Goal: Task Accomplishment & Management: Complete application form

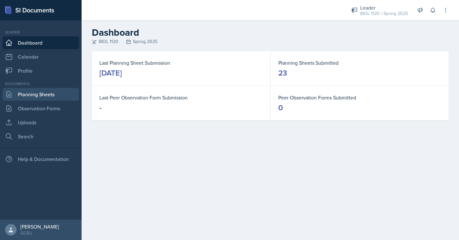
click at [56, 97] on link "Planning Sheets" at bounding box center [41, 94] width 77 height 13
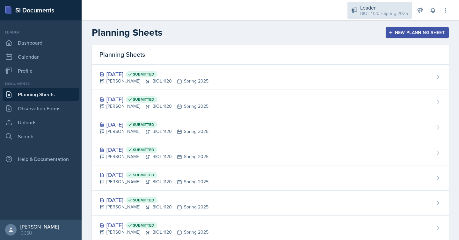
click at [393, 11] on div "BIOL 1120 / Spring 2025" at bounding box center [385, 13] width 48 height 7
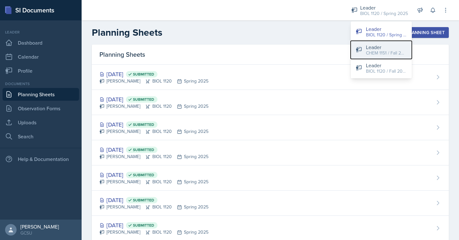
click at [382, 56] on div "CHEM 1151 / Fall 2025" at bounding box center [386, 53] width 41 height 7
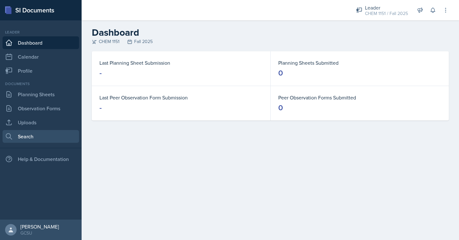
click at [36, 137] on link "Search" at bounding box center [41, 136] width 77 height 13
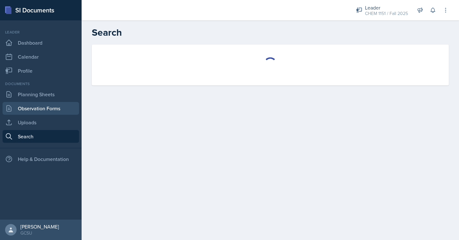
select select "all"
select select "1"
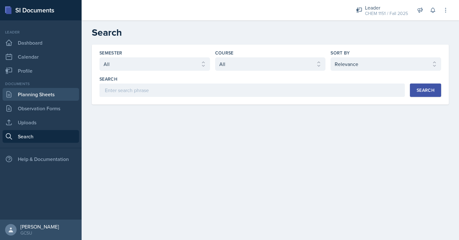
click at [45, 98] on link "Planning Sheets" at bounding box center [41, 94] width 77 height 13
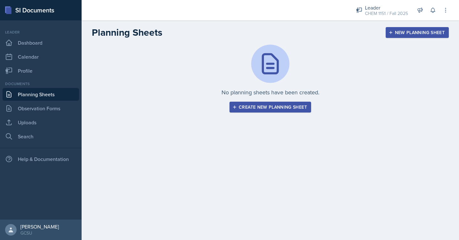
click at [241, 106] on div "Create new planning sheet" at bounding box center [270, 107] width 73 height 5
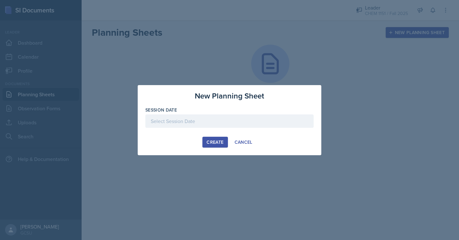
click at [187, 123] on div at bounding box center [229, 121] width 168 height 13
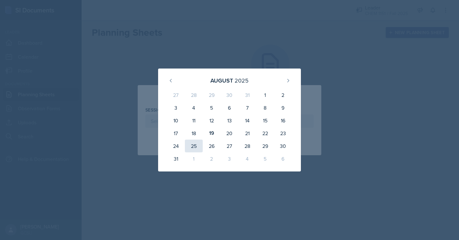
click at [200, 147] on div "25" at bounding box center [194, 146] width 18 height 13
type input "[DATE]"
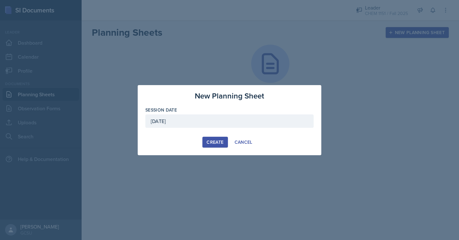
click at [222, 143] on div "Create" at bounding box center [215, 142] width 17 height 5
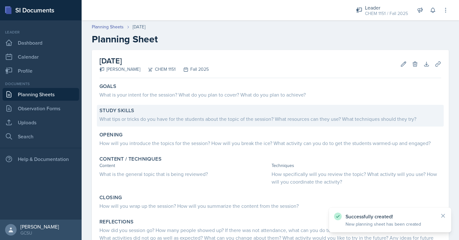
click at [190, 116] on div "What tips or tricks do you have for the students about the topic of the session…" at bounding box center [271, 119] width 342 height 8
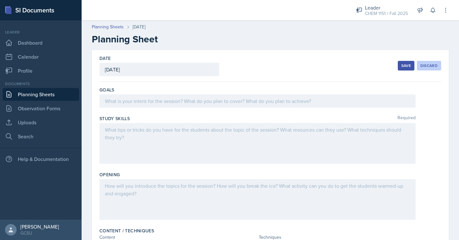
click at [425, 67] on div "Discard" at bounding box center [429, 65] width 17 height 5
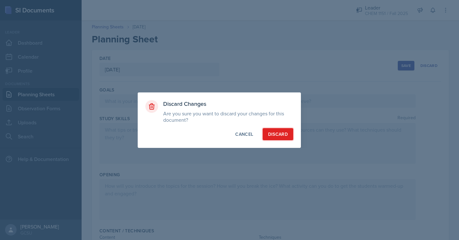
click at [276, 135] on div "Discard" at bounding box center [278, 134] width 20 height 6
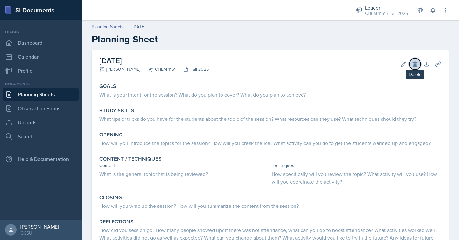
click at [420, 65] on button "Delete" at bounding box center [415, 63] width 11 height 11
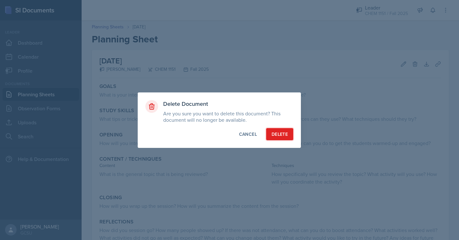
click at [289, 131] on button "Delete" at bounding box center [279, 134] width 27 height 12
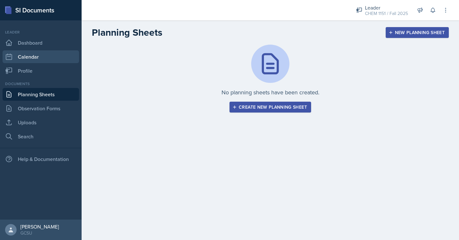
click at [47, 52] on link "Calendar" at bounding box center [41, 56] width 77 height 13
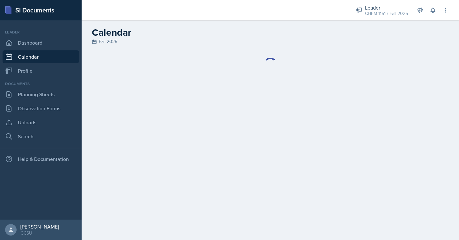
select select "6"
select select "PM"
select select "6"
select select "30"
select select "PM"
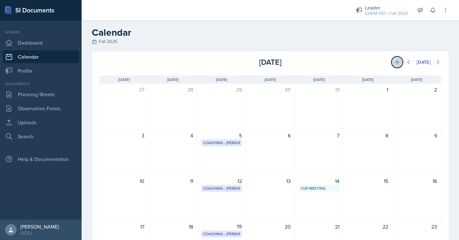
click at [396, 64] on icon at bounding box center [397, 62] width 6 height 6
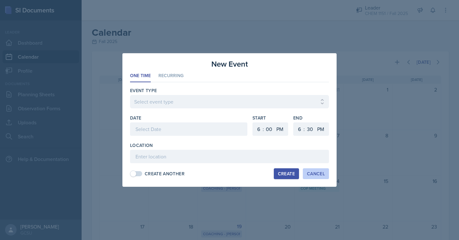
click at [312, 175] on div "Cancel" at bounding box center [316, 173] width 18 height 5
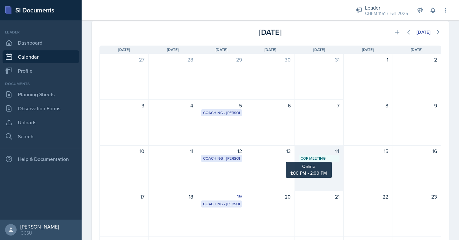
scroll to position [22, 0]
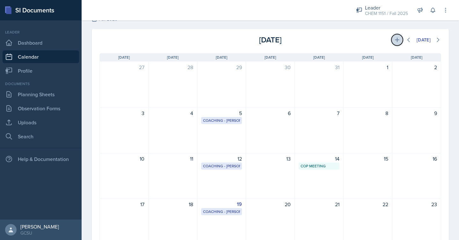
click at [395, 43] on icon at bounding box center [397, 40] width 6 height 6
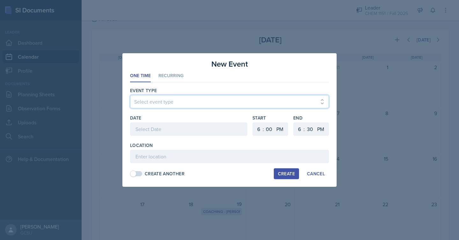
click at [288, 99] on select "Select event type Leader Training New Calendar Event SI Session" at bounding box center [229, 101] width 199 height 13
select select "700c1d41-4793-48d3-8616-e09499dfb71d"
click at [130, 95] on select "Select event type Leader Training New Calendar Event SI Session" at bounding box center [229, 101] width 199 height 13
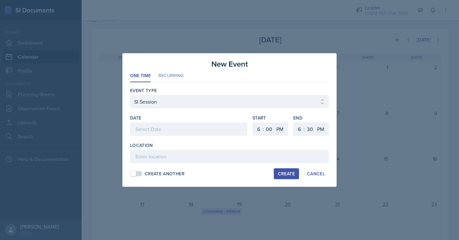
click at [217, 131] on div at bounding box center [188, 129] width 117 height 13
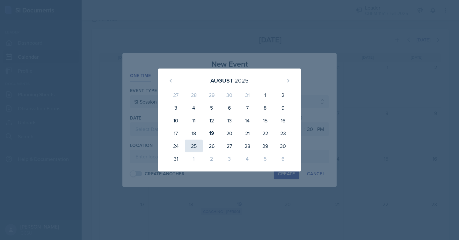
click at [193, 147] on div "25" at bounding box center [194, 146] width 18 height 13
type input "[DATE]"
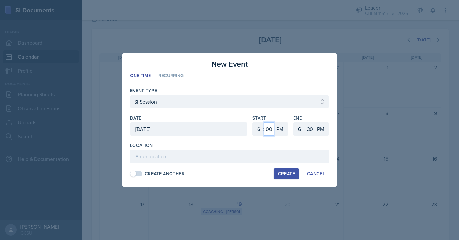
click at [265, 125] on select "00 05 10 15 20 25 30 35 40 45 50 55" at bounding box center [269, 129] width 10 height 13
click at [264, 123] on select "00 05 10 15 20 25 30 35 40 45 50 55" at bounding box center [269, 129] width 10 height 13
click at [268, 129] on select "00 05 10 15 20 25 30 35 40 45 50 55" at bounding box center [269, 129] width 10 height 13
select select "0"
click at [264, 123] on select "00 05 10 15 20 25 30 35 40 45 50 55" at bounding box center [269, 129] width 10 height 13
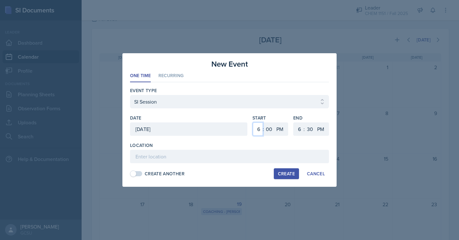
click at [258, 126] on select "1 2 3 4 5 6 7 8 9 10 11 12" at bounding box center [258, 129] width 10 height 13
select select "5"
click at [253, 123] on select "1 2 3 4 5 6 7 8 9 10 11 12" at bounding box center [258, 129] width 10 height 13
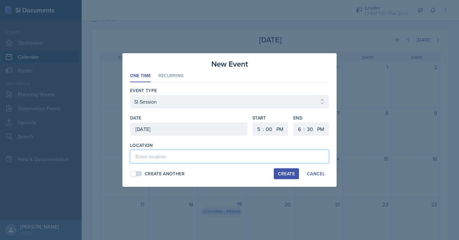
click at [219, 155] on input at bounding box center [229, 156] width 199 height 13
type input "A & S 338"
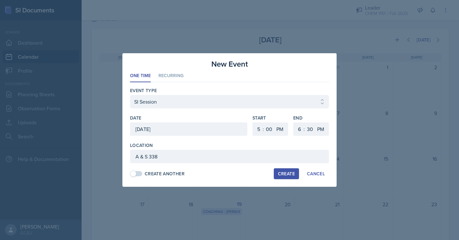
click at [131, 172] on span at bounding box center [133, 174] width 6 height 6
click at [286, 172] on div "Create" at bounding box center [286, 173] width 17 height 5
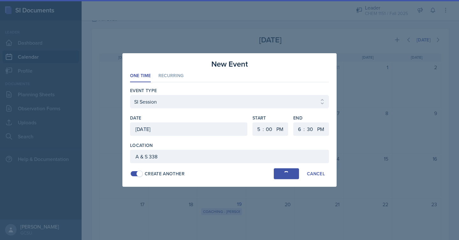
select select
select select "6"
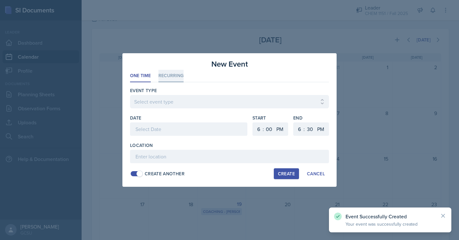
click at [171, 73] on li "Recurring" at bounding box center [171, 76] width 25 height 12
click at [315, 174] on div "Cancel" at bounding box center [316, 173] width 18 height 5
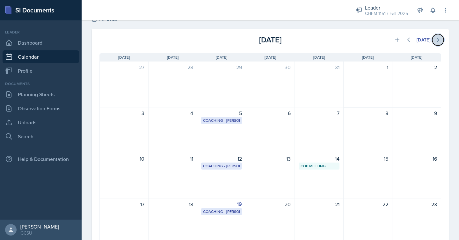
click at [436, 42] on icon at bounding box center [438, 40] width 6 height 6
click at [412, 38] on button at bounding box center [408, 39] width 11 height 11
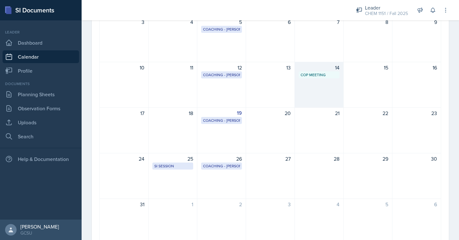
scroll to position [115, 0]
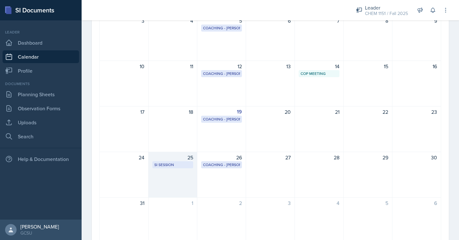
click at [173, 167] on div "SI Session" at bounding box center [172, 165] width 37 height 6
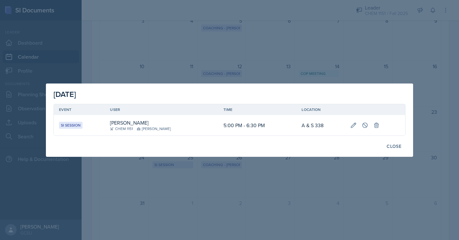
click at [346, 125] on td at bounding box center [376, 125] width 60 height 20
click at [351, 126] on icon at bounding box center [354, 125] width 6 height 6
type input "[DATE]"
select select "5"
select select "0"
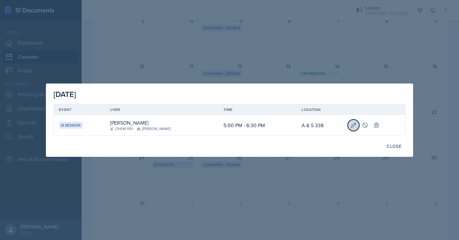
select select "PM"
select select "6"
select select "30"
select select "PM"
type input "A & S 338"
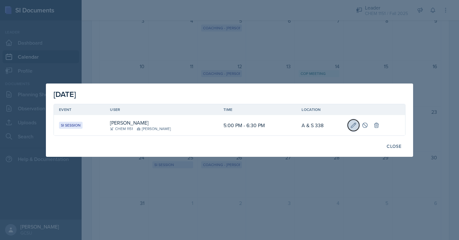
select select "700c1d41-4793-48d3-8616-e09499dfb71d"
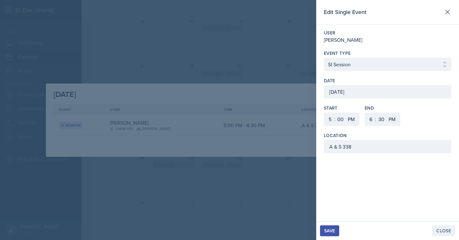
click at [443, 235] on button "Close" at bounding box center [444, 231] width 23 height 11
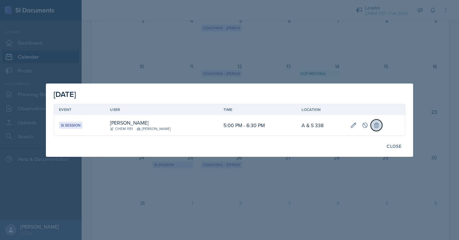
click at [374, 127] on icon at bounding box center [377, 125] width 6 height 6
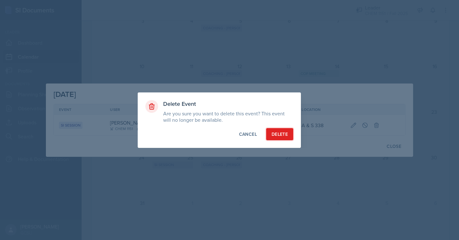
click at [276, 132] on div "Delete" at bounding box center [280, 134] width 16 height 6
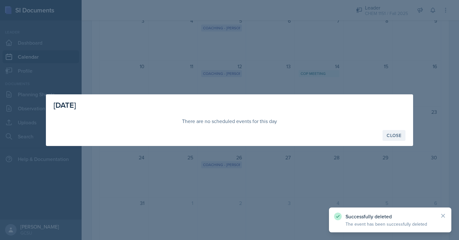
click at [392, 134] on div "Close" at bounding box center [394, 135] width 15 height 5
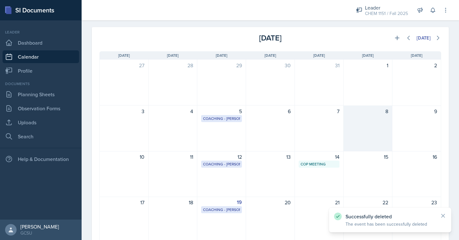
scroll to position [0, 0]
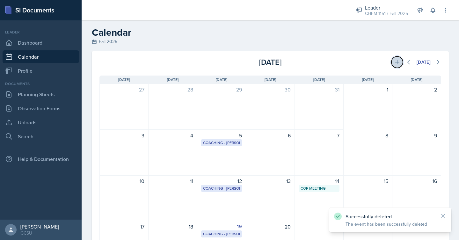
click at [399, 63] on icon at bounding box center [397, 62] width 6 height 6
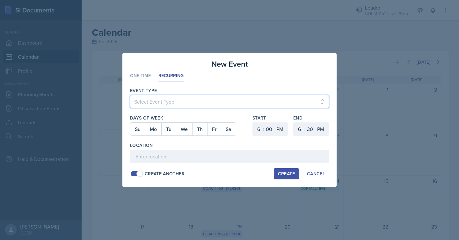
click at [288, 100] on select "Select Event Type Leader Training New Calendar Event SI Session" at bounding box center [229, 101] width 199 height 13
select select "700c1d41-4793-48d3-8616-e09499dfb71d"
click at [130, 95] on select "Select Event Type Leader Training New Calendar Event SI Session" at bounding box center [229, 101] width 199 height 13
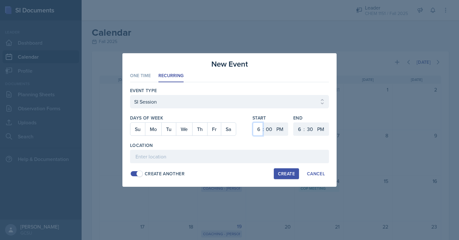
click at [260, 127] on select "1 2 3 4 5 6 7 8 9 10 11 12" at bounding box center [258, 129] width 10 height 13
select select "5"
click at [253, 123] on select "1 2 3 4 5 6 7 8 9 10 11 12" at bounding box center [258, 129] width 10 height 13
click at [154, 130] on button "Mo" at bounding box center [153, 129] width 16 height 13
click at [184, 130] on button "We" at bounding box center [184, 129] width 16 height 13
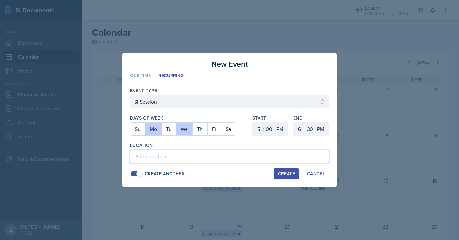
click at [191, 157] on input at bounding box center [229, 156] width 199 height 13
type input "A & S 338"
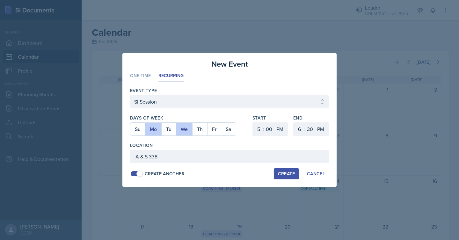
click at [141, 172] on span at bounding box center [140, 174] width 6 height 6
click at [280, 175] on div "Create" at bounding box center [286, 173] width 17 height 5
select select
select select "6"
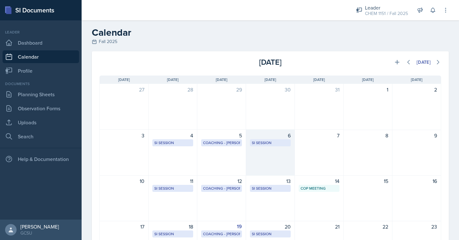
click at [262, 139] on div "6" at bounding box center [270, 136] width 41 height 8
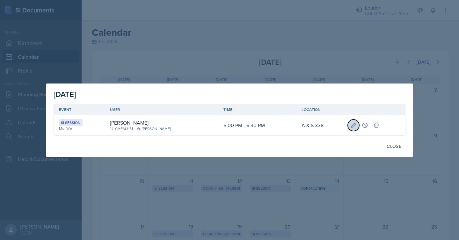
click at [351, 127] on icon at bounding box center [354, 125] width 6 height 6
select select "5"
select select "0"
select select "PM"
select select "6"
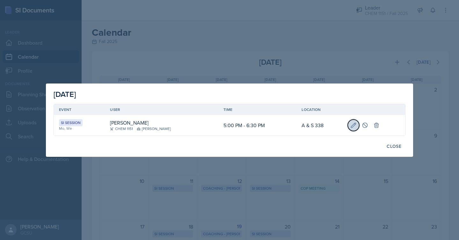
select select "30"
select select "PM"
type input "A & S 338"
select select "700c1d41-4793-48d3-8616-e09499dfb71d"
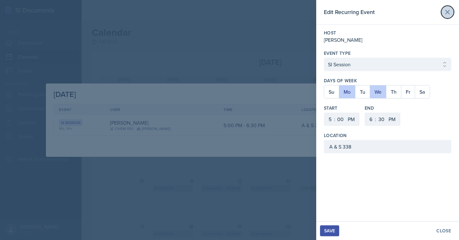
click at [447, 14] on icon at bounding box center [448, 12] width 8 height 8
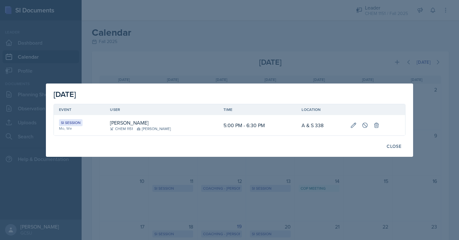
click at [399, 77] on div at bounding box center [229, 120] width 459 height 240
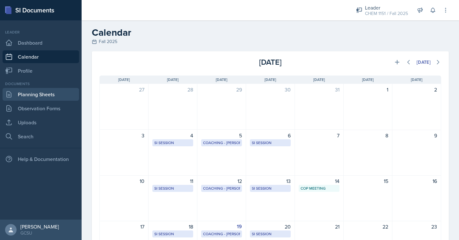
click at [57, 92] on link "Planning Sheets" at bounding box center [41, 94] width 77 height 13
